Goal: Information Seeking & Learning: Check status

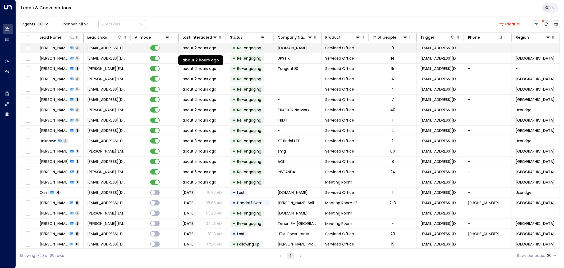
click at [209, 49] on span "about 2 hours ago" at bounding box center [199, 47] width 34 height 5
click at [212, 50] on span "about 2 hours ago" at bounding box center [199, 47] width 34 height 5
click at [213, 56] on span "about 2 hours ago" at bounding box center [199, 58] width 34 height 5
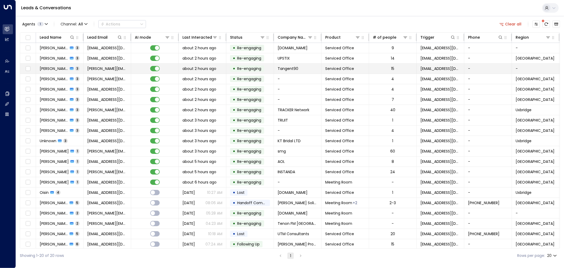
click at [212, 68] on span "about 2 hours ago" at bounding box center [199, 68] width 34 height 5
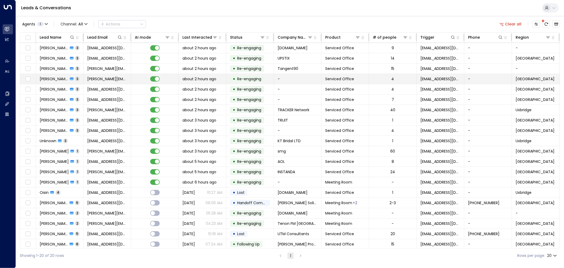
click at [207, 80] on span "about 2 hours ago" at bounding box center [199, 78] width 34 height 5
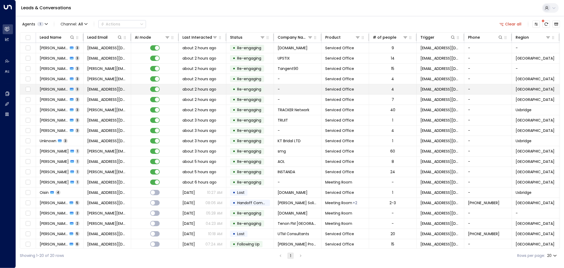
click at [204, 89] on span "about 2 hours ago" at bounding box center [199, 88] width 34 height 5
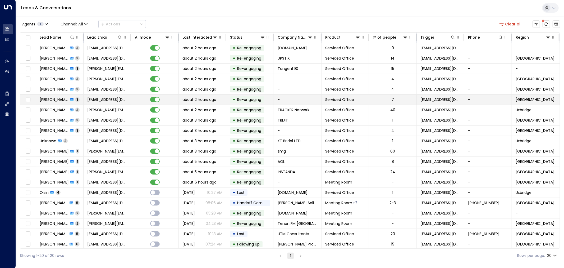
click at [202, 102] on span "about 2 hours ago" at bounding box center [199, 99] width 34 height 5
click at [202, 109] on span "about 2 hours ago" at bounding box center [199, 109] width 34 height 5
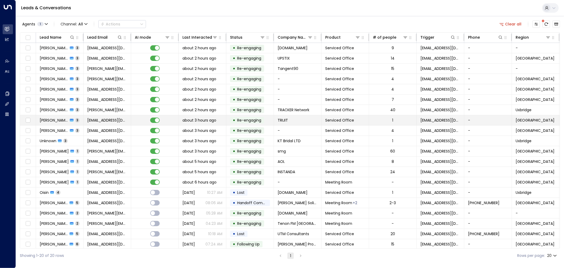
click at [200, 120] on span "about 3 hours ago" at bounding box center [199, 119] width 34 height 5
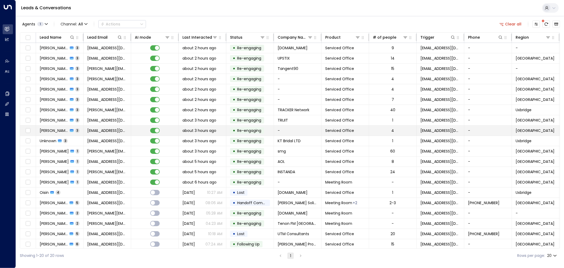
click at [199, 131] on span "about 3 hours ago" at bounding box center [199, 130] width 34 height 5
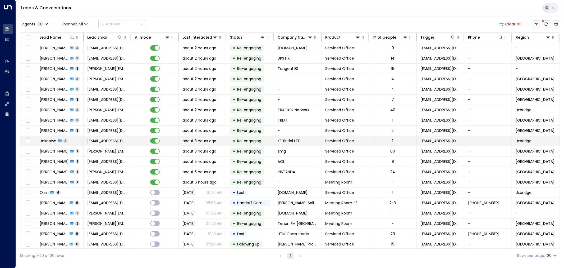
click at [198, 143] on span "about 3 hours ago" at bounding box center [199, 140] width 34 height 5
click at [199, 151] on span "about 3 hours ago" at bounding box center [199, 150] width 34 height 5
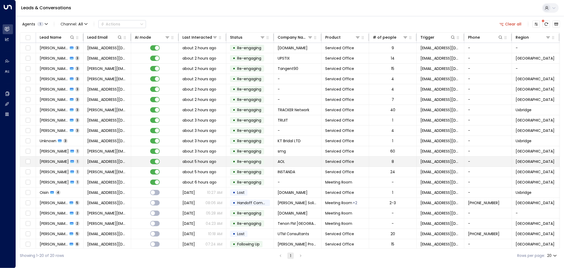
click at [199, 160] on span "about 5 hours ago" at bounding box center [199, 161] width 34 height 5
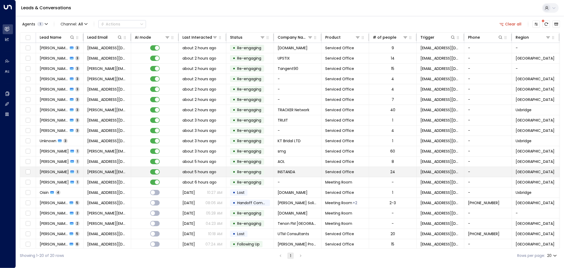
click at [198, 173] on span "about 5 hours ago" at bounding box center [199, 171] width 34 height 5
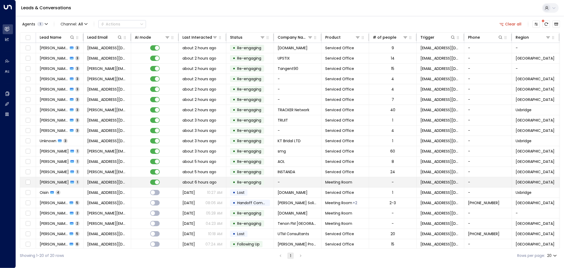
click at [201, 179] on span "about 6 hours ago" at bounding box center [199, 181] width 34 height 5
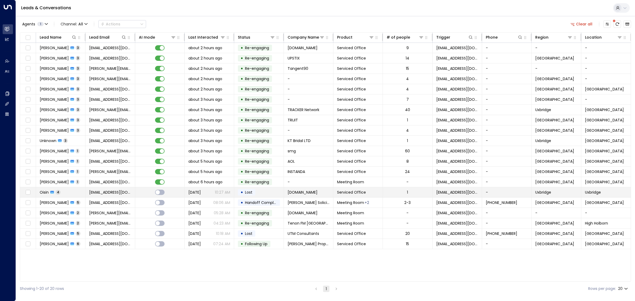
click at [116, 195] on span "oisin@candyflex.com" at bounding box center [110, 192] width 42 height 5
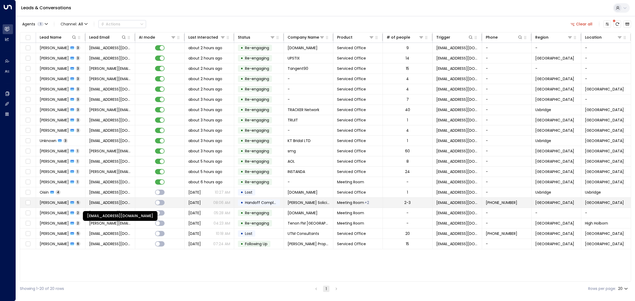
click at [116, 204] on span "info@reenanderson.com" at bounding box center [110, 202] width 42 height 5
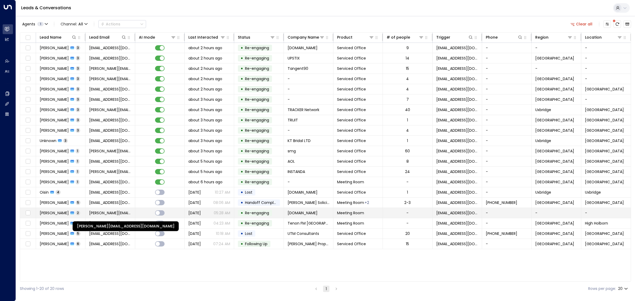
click at [118, 214] on span "damion@coreskillsandtraining.com" at bounding box center [110, 212] width 42 height 5
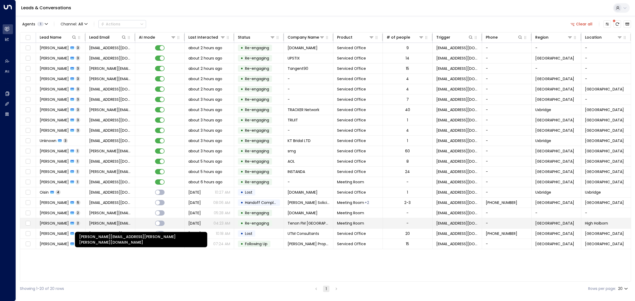
click at [118, 222] on span "simran.thaper@tenonfm-uk.com" at bounding box center [110, 223] width 42 height 5
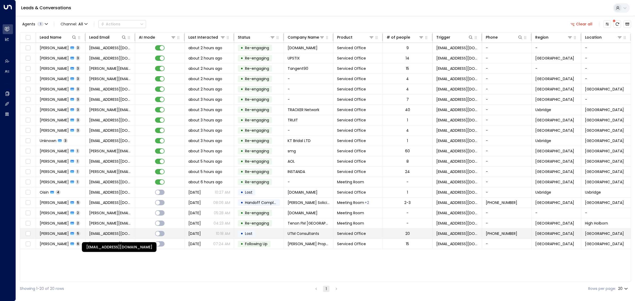
click at [117, 235] on span "jho@utmconsultants.com" at bounding box center [110, 233] width 42 height 5
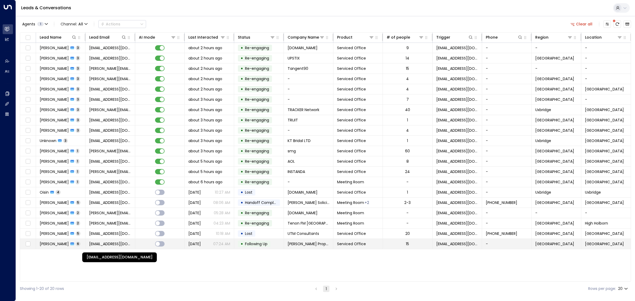
click at [107, 246] on span "[EMAIL_ADDRESS][DOMAIN_NAME]" at bounding box center [110, 243] width 42 height 5
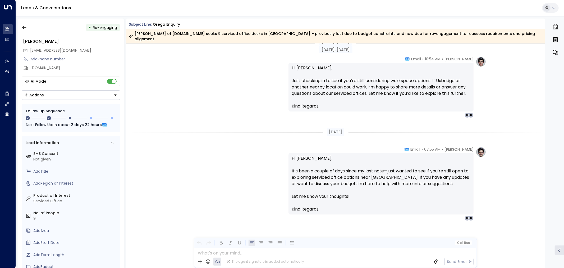
scroll to position [792, 0]
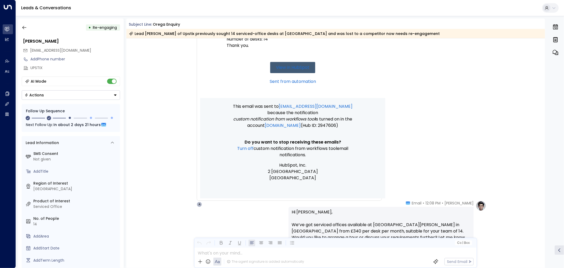
scroll to position [551, 0]
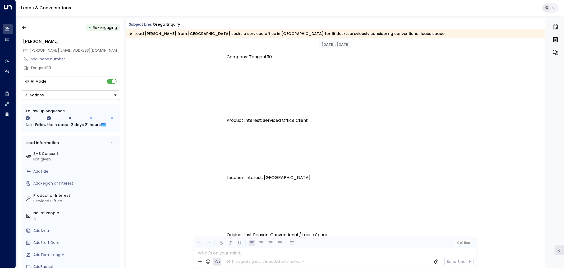
scroll to position [292, 0]
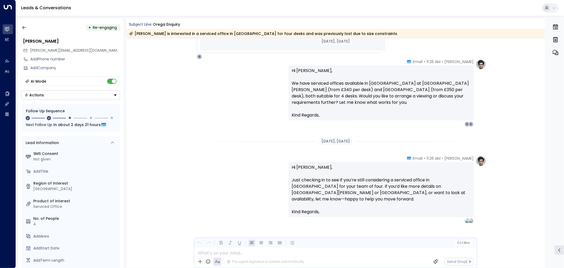
scroll to position [710, 0]
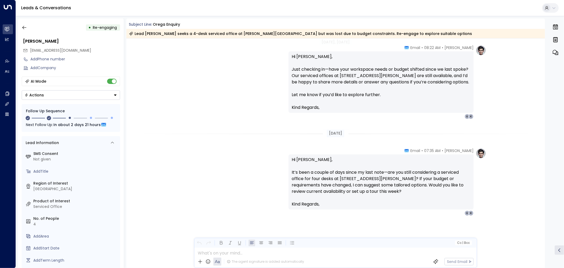
scroll to position [540, 0]
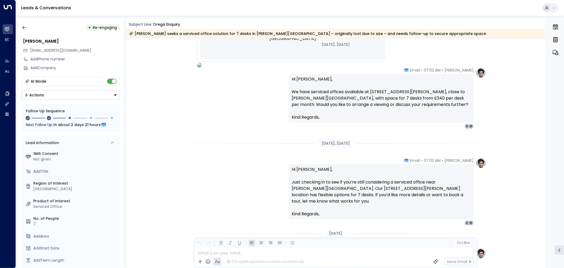
scroll to position [681, 0]
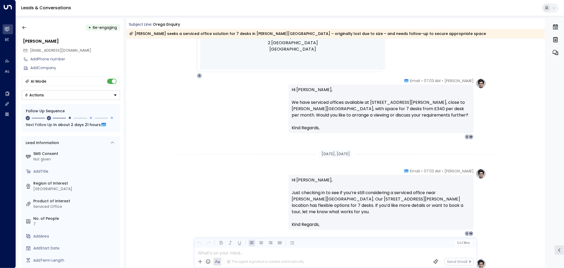
click at [160, 130] on div "Alex Ingram • 07:03 AM • Email Hi Chris, We have serviced offices available at …" at bounding box center [335, 108] width 419 height 61
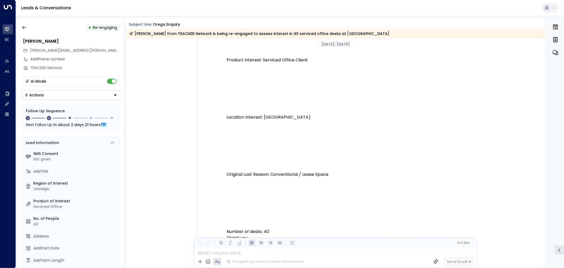
scroll to position [217, 0]
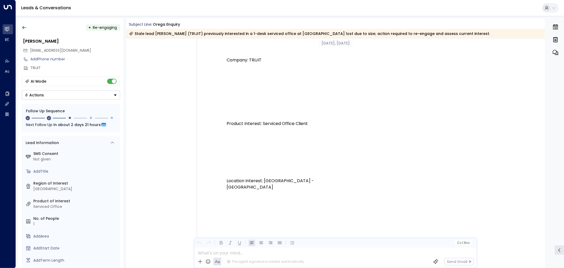
scroll to position [276, 0]
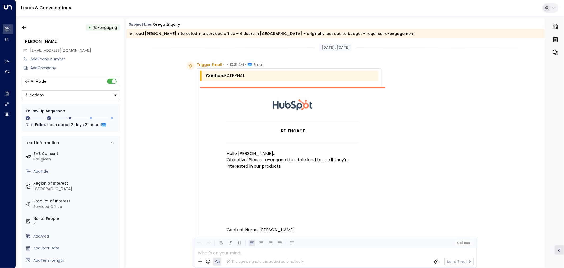
scroll to position [791, 0]
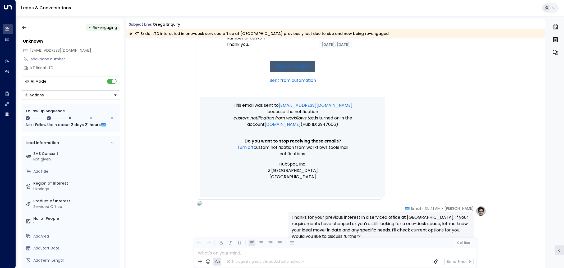
scroll to position [528, 0]
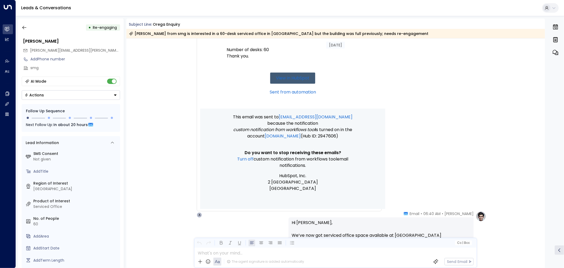
scroll to position [585, 0]
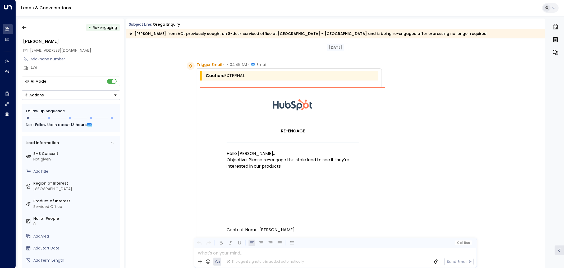
scroll to position [598, 0]
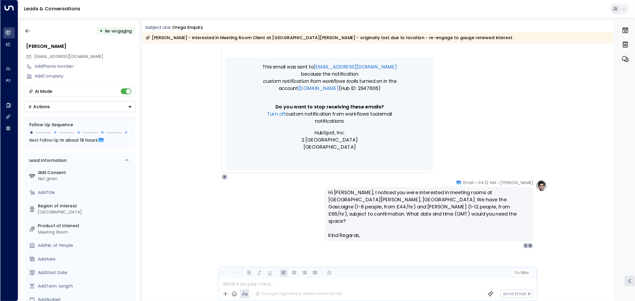
scroll to position [565, 0]
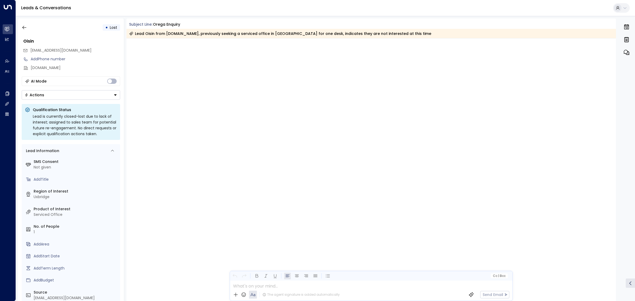
scroll to position [997, 0]
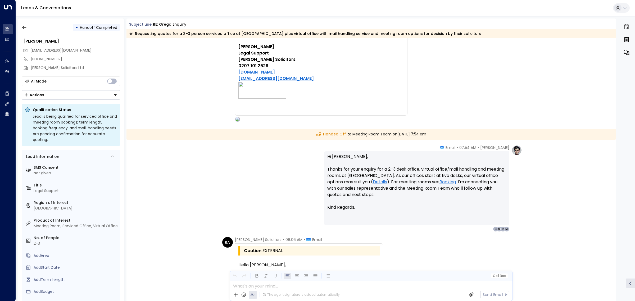
scroll to position [1001, 0]
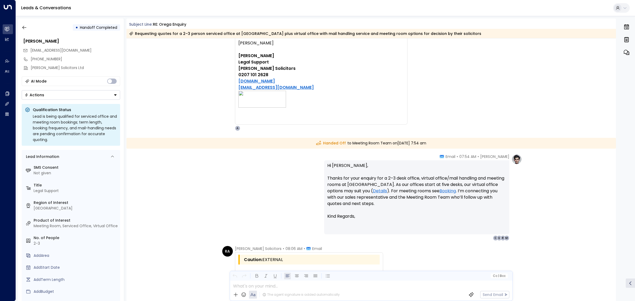
click at [195, 5] on div "Leads & Conversations" at bounding box center [325, 8] width 619 height 16
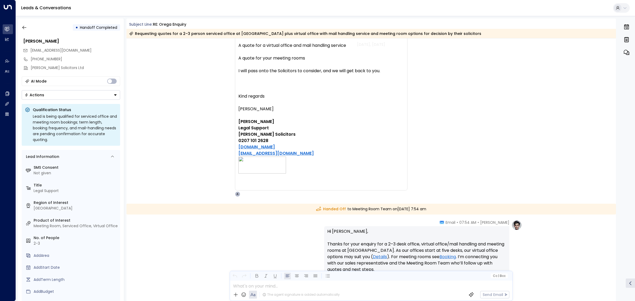
scroll to position [935, 0]
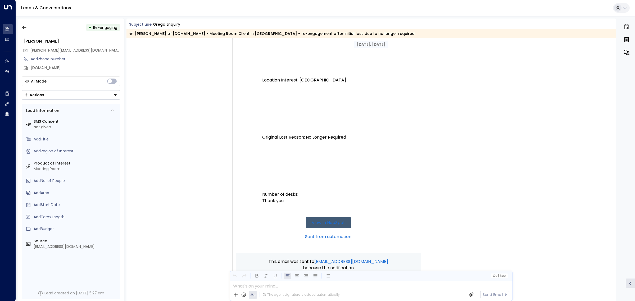
scroll to position [661, 0]
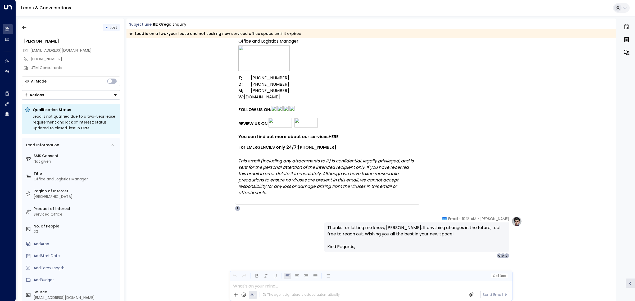
scroll to position [1180, 0]
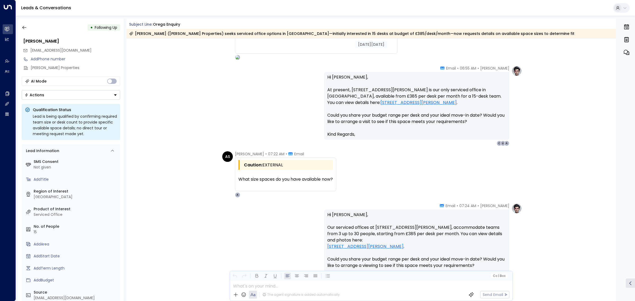
scroll to position [855, 0]
